Goal: Transaction & Acquisition: Purchase product/service

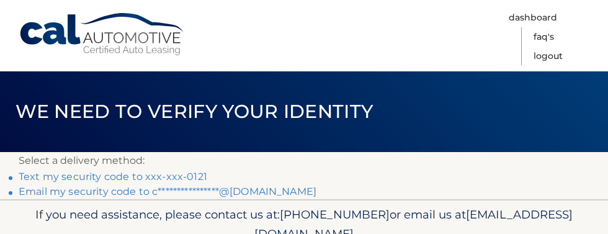
scroll to position [12, 0]
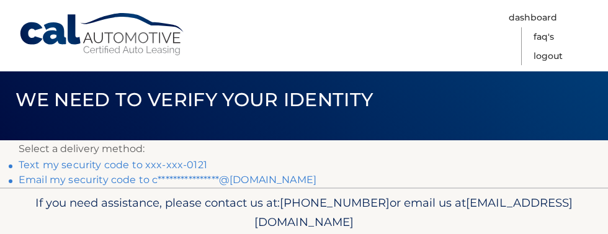
click at [110, 163] on link "Text my security code to xxx-xxx-0121" at bounding box center [113, 165] width 189 height 12
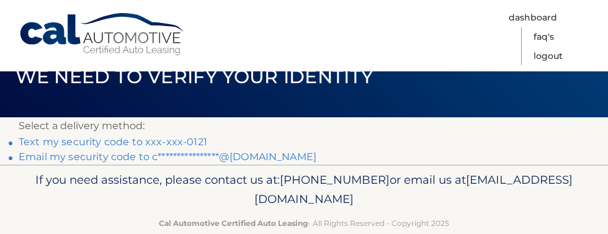
scroll to position [55, 0]
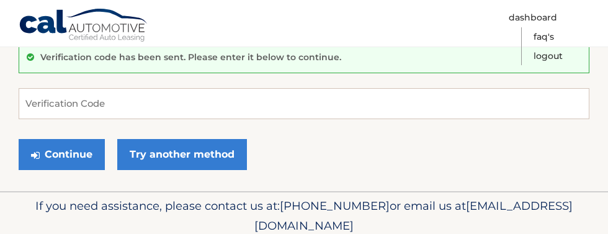
scroll to position [111, 0]
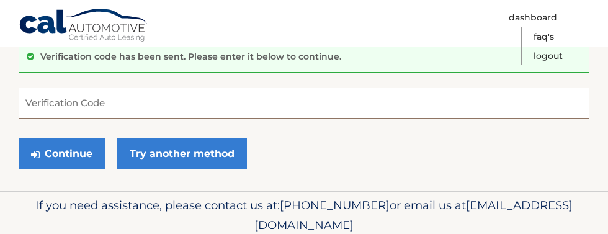
click at [84, 106] on input "Verification Code" at bounding box center [304, 102] width 571 height 31
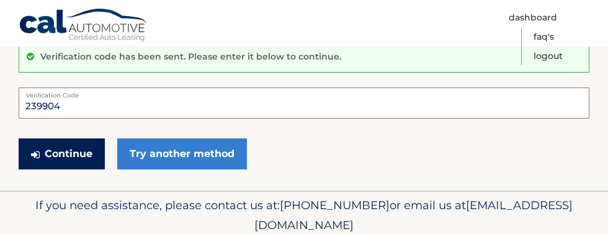
type input "239904"
click at [77, 156] on button "Continue" at bounding box center [62, 153] width 86 height 31
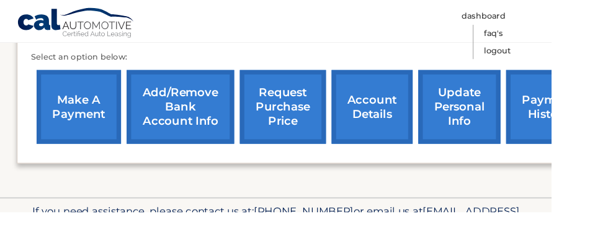
scroll to position [441, 0]
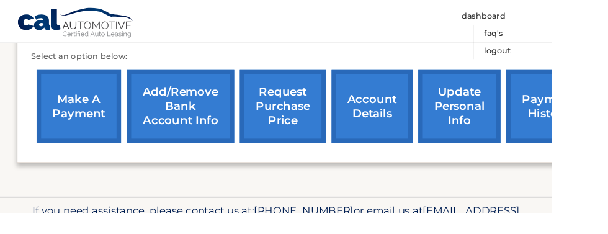
click at [96, 127] on link "make a payment" at bounding box center [86, 116] width 93 height 81
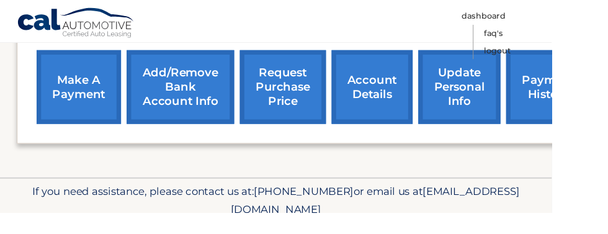
scroll to position [488, 0]
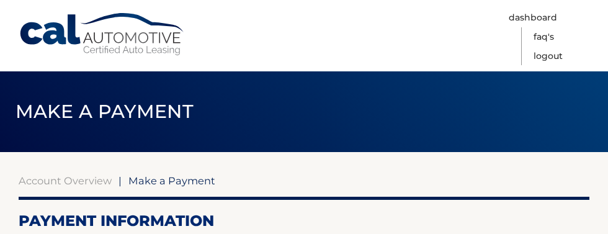
select select "MGYyMDkwZjMtMWNhYS00MzZjLWJkZjktZWEwMzdjMjI4NjY3"
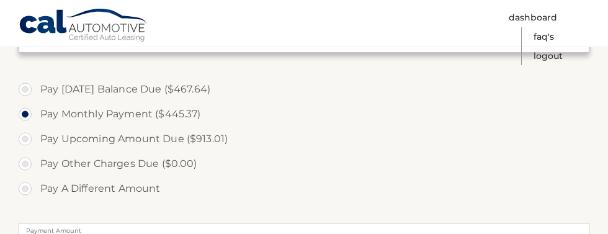
scroll to position [442, 0]
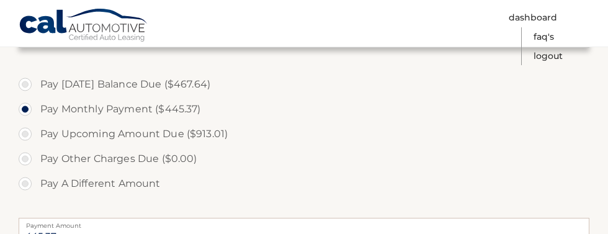
click at [41, 76] on label "Pay Today's Balance Due ($467.64)" at bounding box center [304, 84] width 571 height 25
click at [36, 76] on input "Pay Today's Balance Due ($467.64)" at bounding box center [30, 82] width 12 height 20
radio input "true"
type input "467.64"
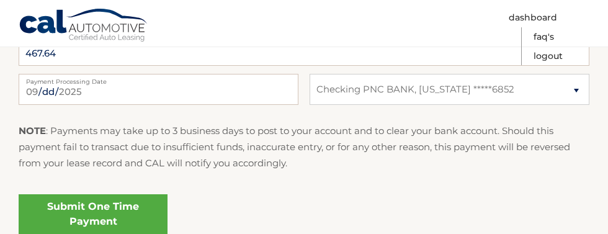
scroll to position [626, 0]
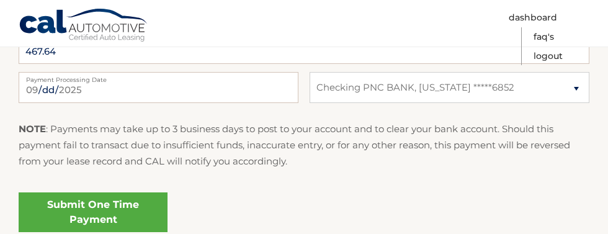
click at [117, 221] on link "Submit One Time Payment" at bounding box center [93, 212] width 149 height 40
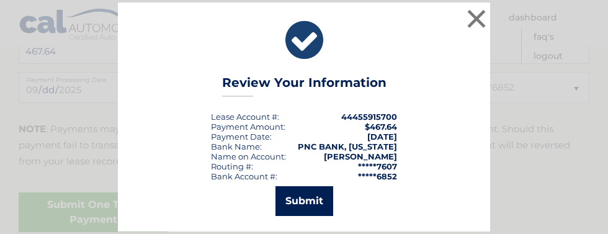
click at [324, 216] on button "Submit" at bounding box center [304, 201] width 58 height 30
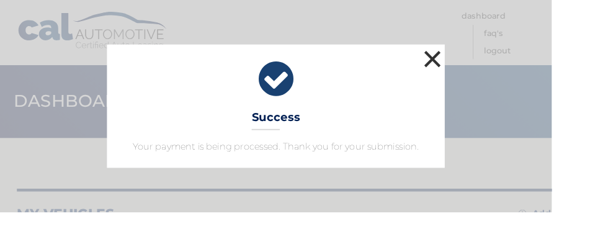
click at [489, 75] on button "×" at bounding box center [476, 65] width 25 height 25
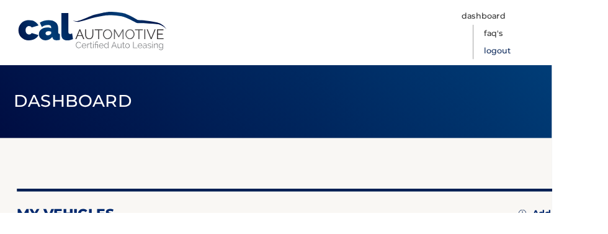
click at [563, 53] on link "Logout" at bounding box center [547, 56] width 29 height 19
